Goal: Task Accomplishment & Management: Use online tool/utility

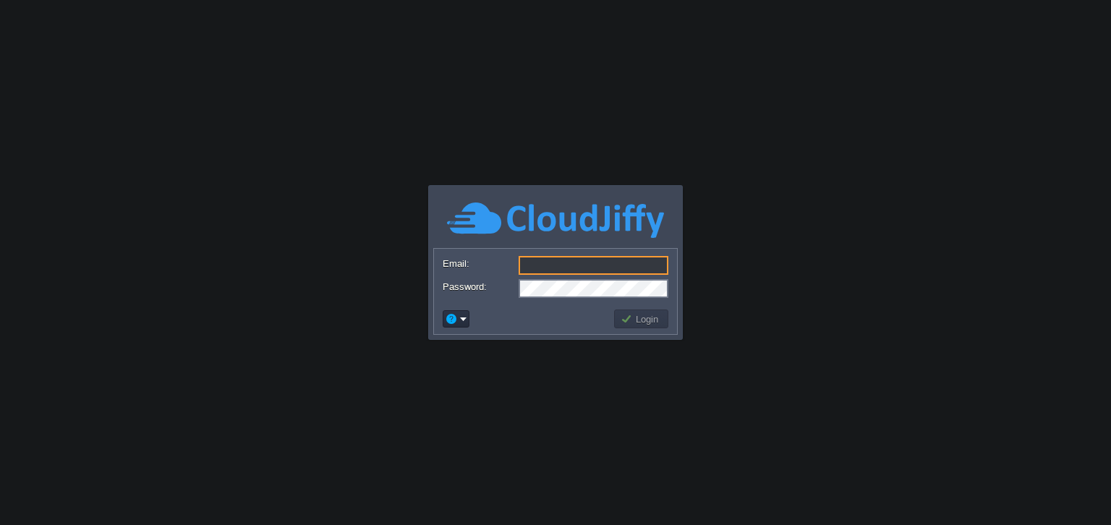
type input "[EMAIL_ADDRESS][DOMAIN_NAME]"
click at [636, 319] on button "Login" at bounding box center [642, 319] width 42 height 13
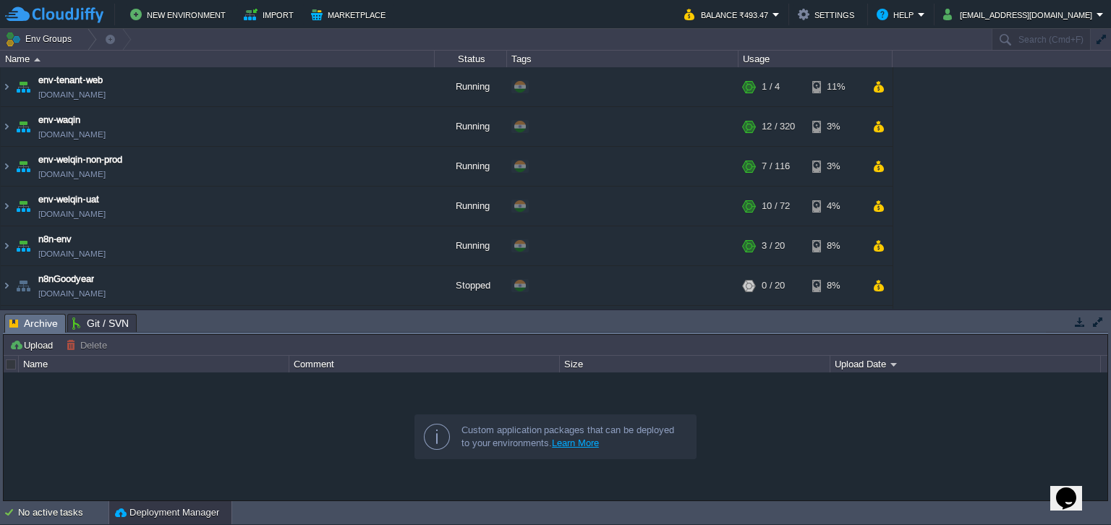
click at [532, 33] on td "Env Groups" at bounding box center [495, 39] width 991 height 21
click at [882, 212] on button "button" at bounding box center [879, 206] width 12 height 13
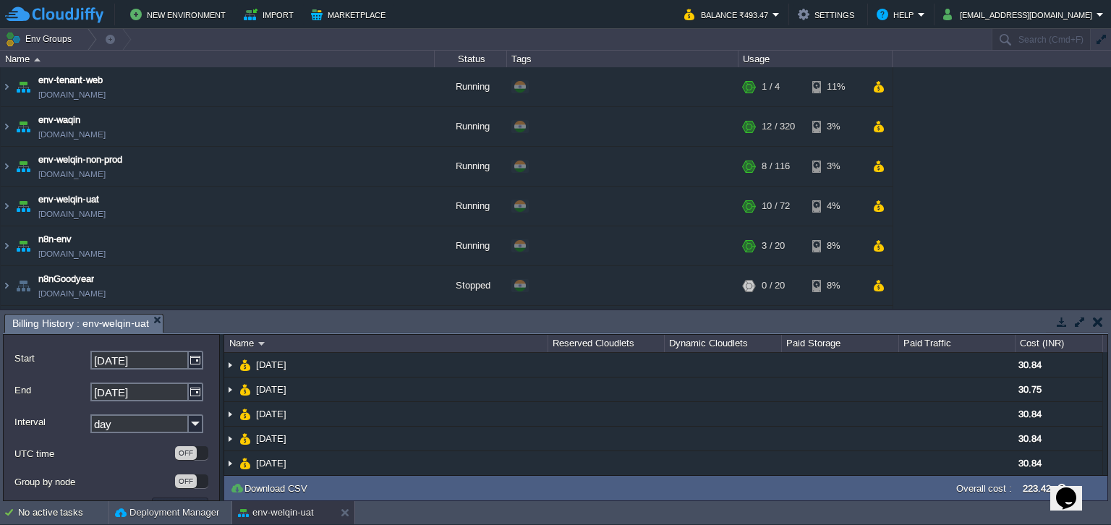
scroll to position [79, 0]
click at [875, 92] on button "button" at bounding box center [879, 86] width 12 height 13
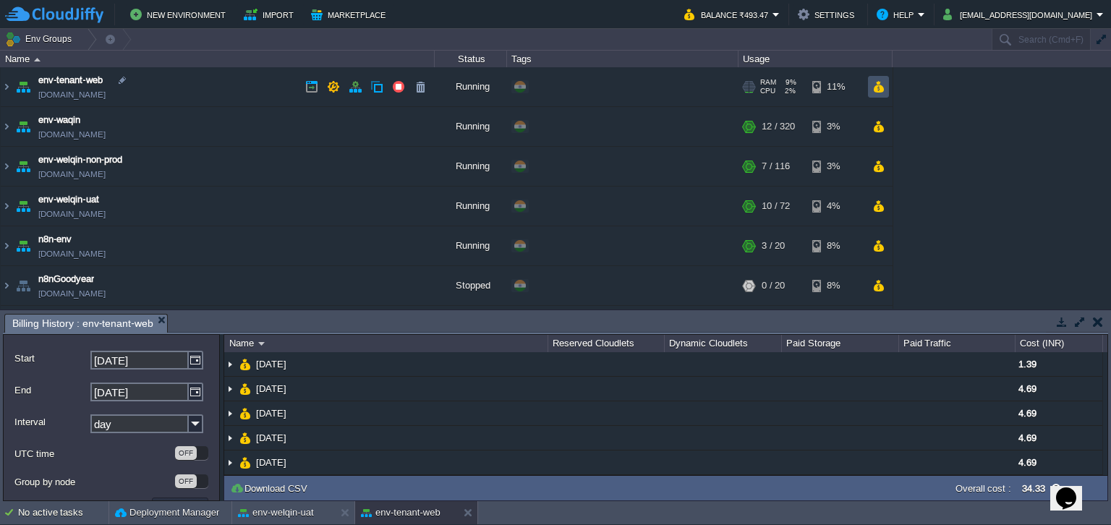
click at [876, 92] on button "button" at bounding box center [879, 86] width 12 height 13
click at [882, 126] on button "button" at bounding box center [879, 126] width 12 height 13
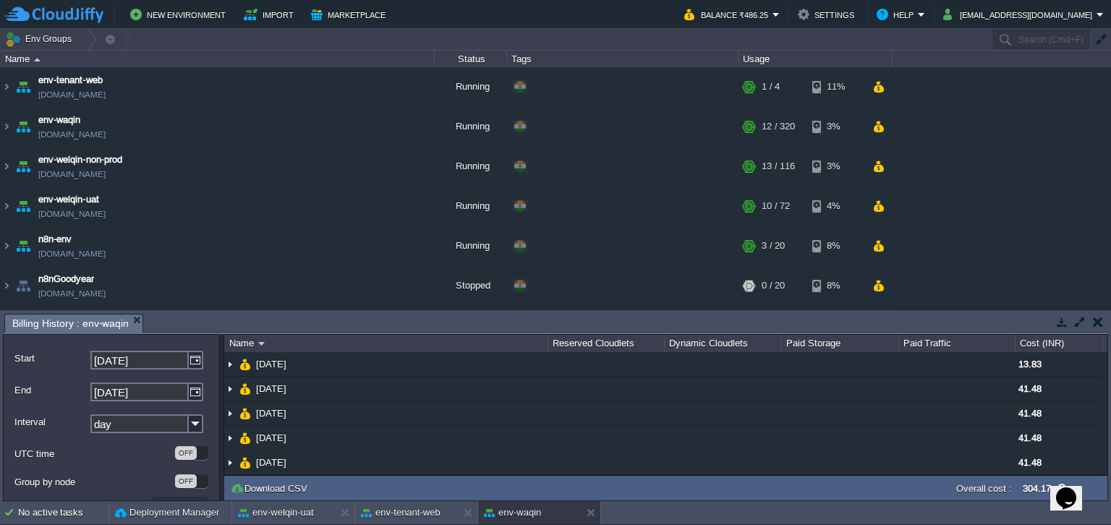
click at [1105, 328] on td at bounding box center [1098, 321] width 18 height 17
